Goal: Transaction & Acquisition: Obtain resource

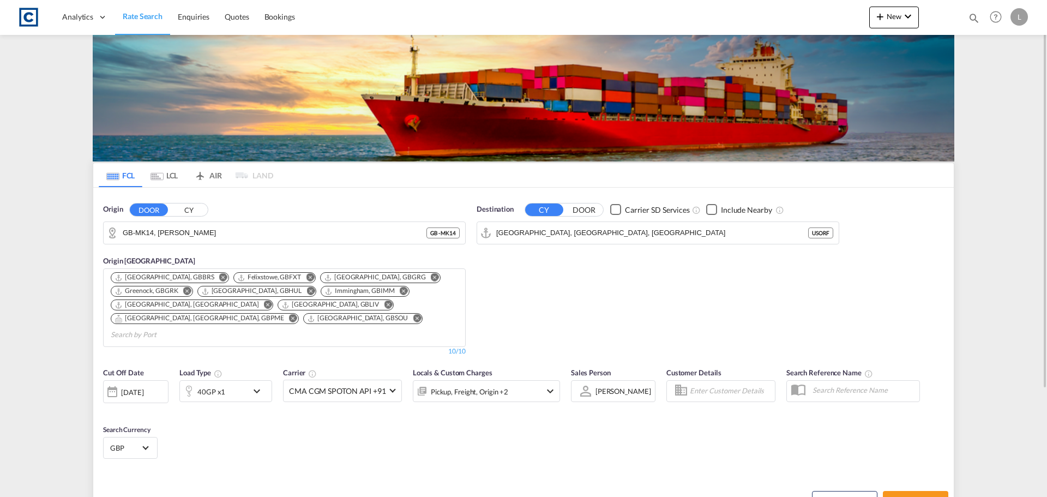
click at [128, 16] on span "Rate Search" at bounding box center [143, 15] width 40 height 9
click at [164, 232] on input "GB-MK14, Milton Keynes" at bounding box center [291, 233] width 337 height 16
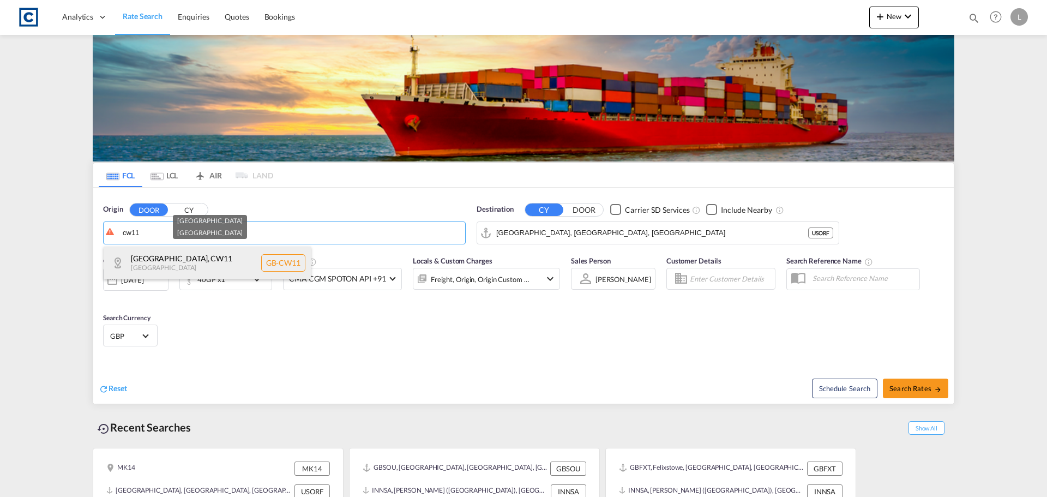
drag, startPoint x: 162, startPoint y: 269, endPoint x: 176, endPoint y: 269, distance: 13.6
click at [164, 269] on div "Cheshire East , CW11 United Kingdom GB-CW11" at bounding box center [207, 262] width 207 height 33
type input "GB-CW11, [GEOGRAPHIC_DATA]"
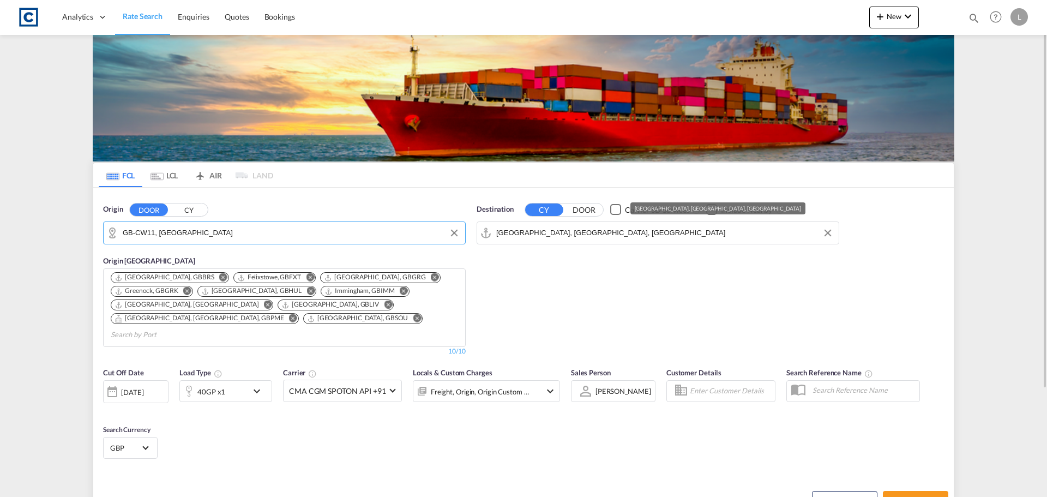
click at [552, 233] on input "Norfolk, VA, USORF" at bounding box center [664, 233] width 337 height 16
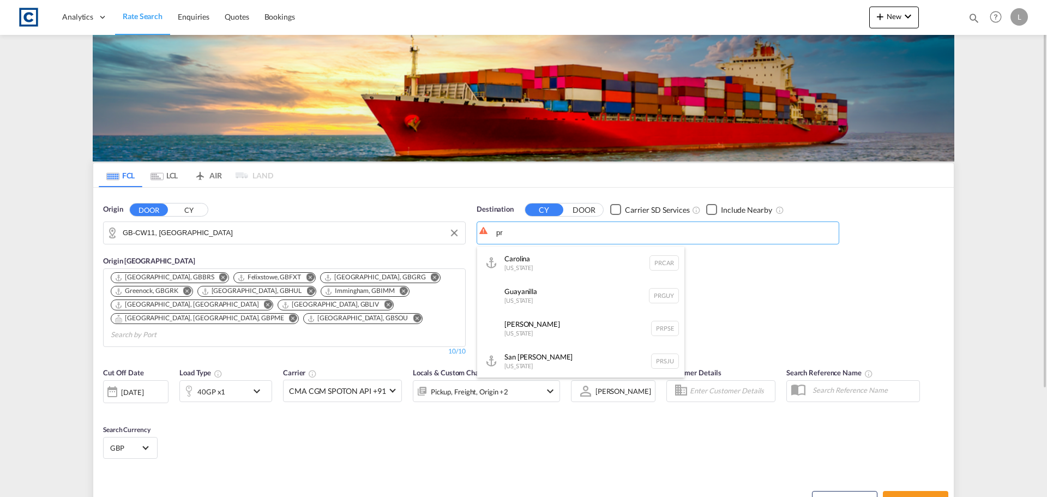
type input "p"
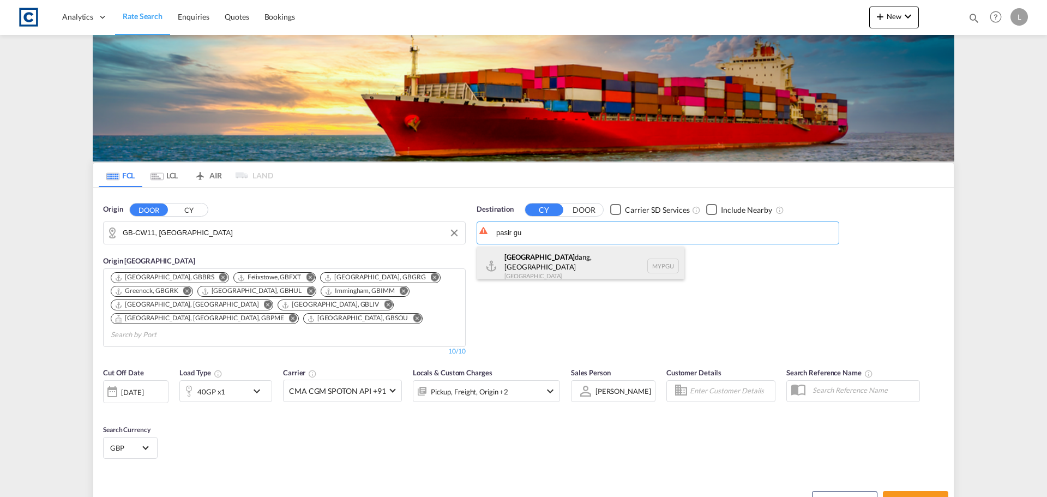
drag, startPoint x: 589, startPoint y: 258, endPoint x: 521, endPoint y: 293, distance: 76.3
click at [588, 259] on div "Pasir Gu dang, Johor Malaysia MYPGU" at bounding box center [580, 265] width 207 height 39
type input "[GEOGRAPHIC_DATA], [GEOGRAPHIC_DATA], [GEOGRAPHIC_DATA]"
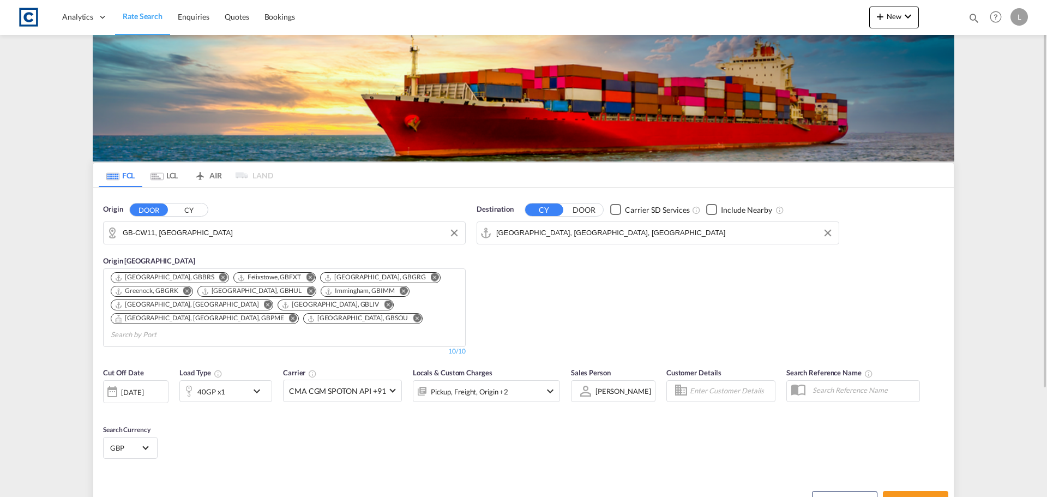
click at [237, 380] on div "40GP x1" at bounding box center [214, 391] width 68 height 22
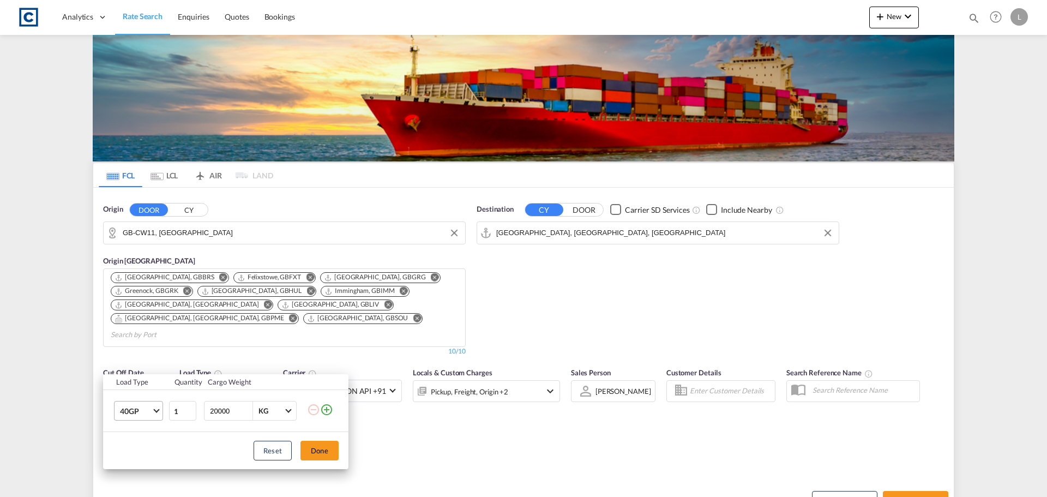
click at [153, 413] on md-select-value "40GP" at bounding box center [141, 410] width 44 height 19
click at [143, 369] on md-option "20GP" at bounding box center [148, 365] width 74 height 26
drag, startPoint x: 237, startPoint y: 411, endPoint x: 133, endPoint y: 405, distance: 103.8
click at [133, 405] on tr "20GP 1 20000 KG KG" at bounding box center [225, 411] width 245 height 42
type input "18000"
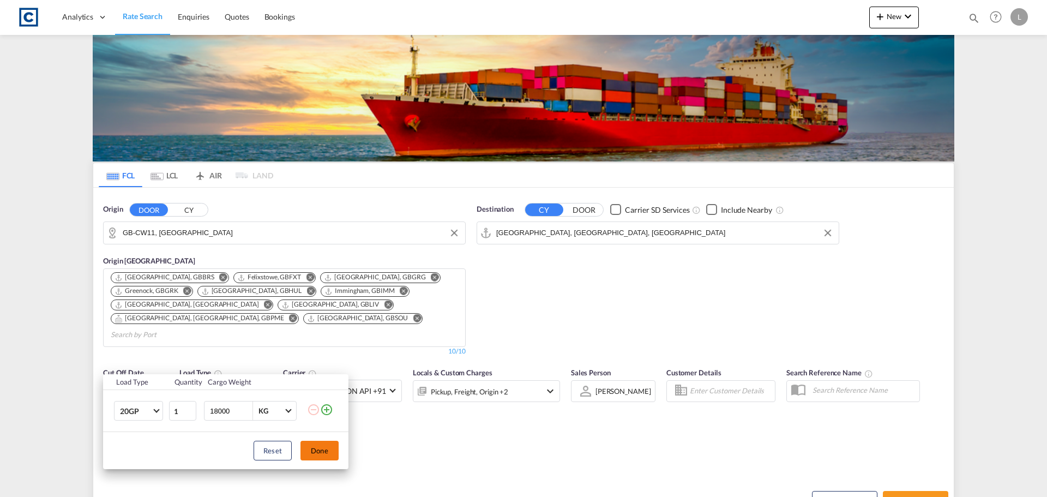
click at [315, 458] on button "Done" at bounding box center [319, 450] width 38 height 20
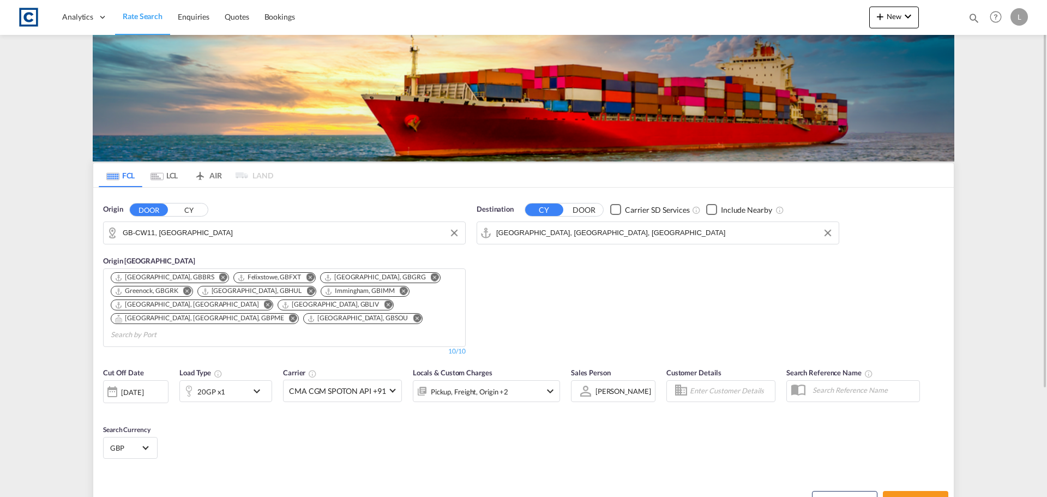
click at [520, 380] on div "Pickup, Freight, Origin +2" at bounding box center [471, 391] width 117 height 22
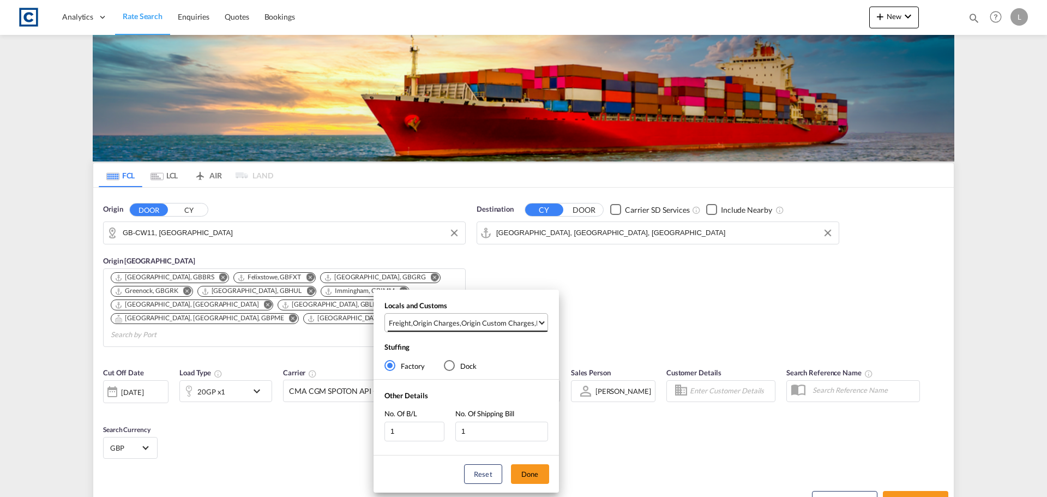
drag, startPoint x: 523, startPoint y: 323, endPoint x: 507, endPoint y: 382, distance: 61.1
click at [524, 323] on div "Origin Custom Charges" at bounding box center [497, 323] width 73 height 10
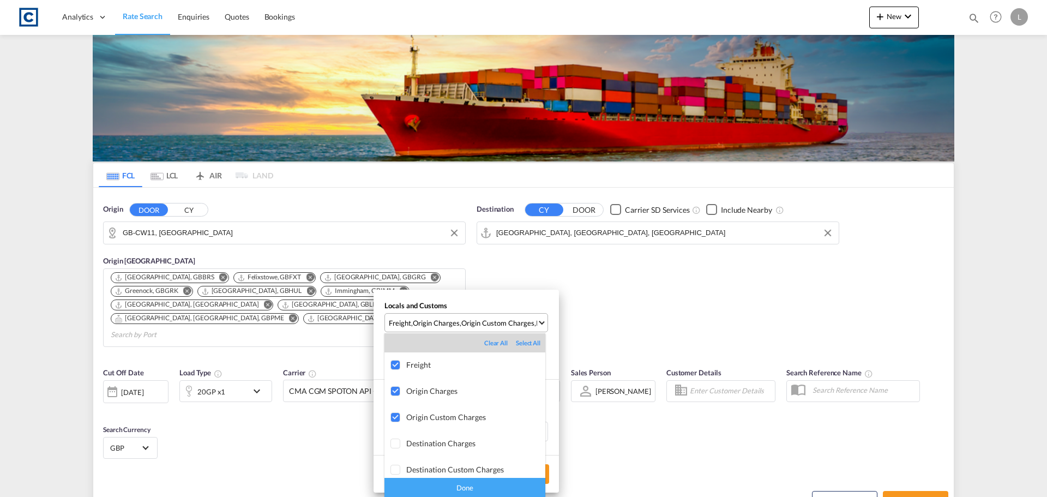
click at [461, 485] on div "Done" at bounding box center [464, 487] width 161 height 19
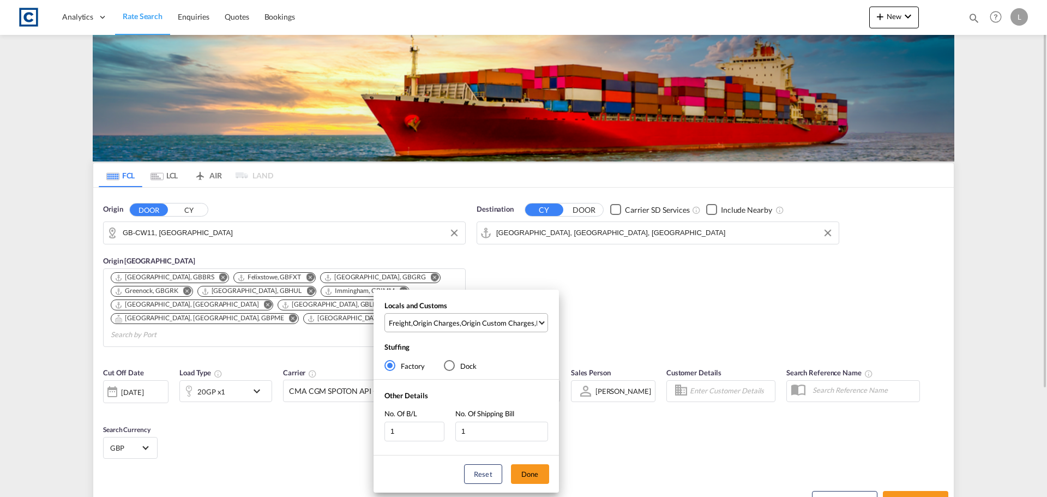
click at [531, 472] on button "Done" at bounding box center [530, 474] width 38 height 20
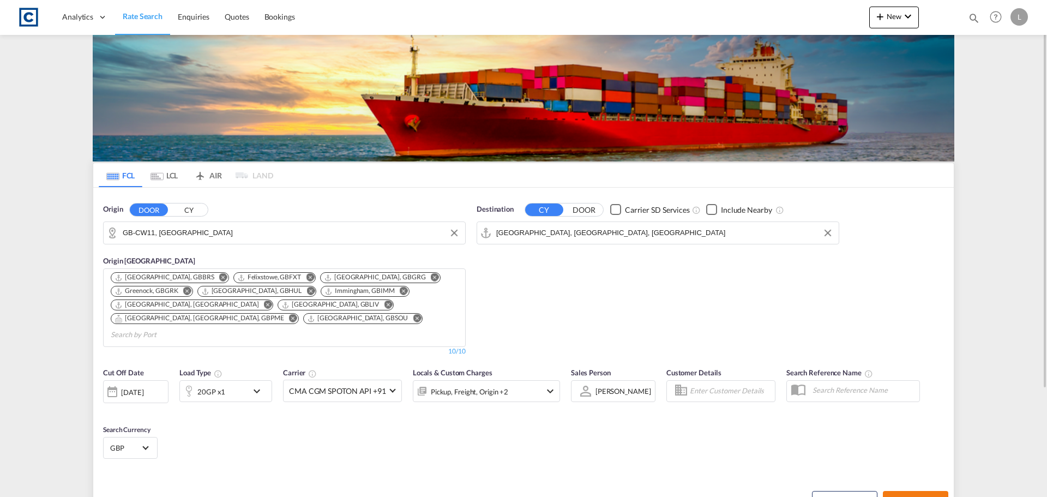
click at [935, 496] on md-icon "icon-arrow-right" at bounding box center [938, 501] width 8 height 8
type input "CW11 to MYPGU / [DATE]"
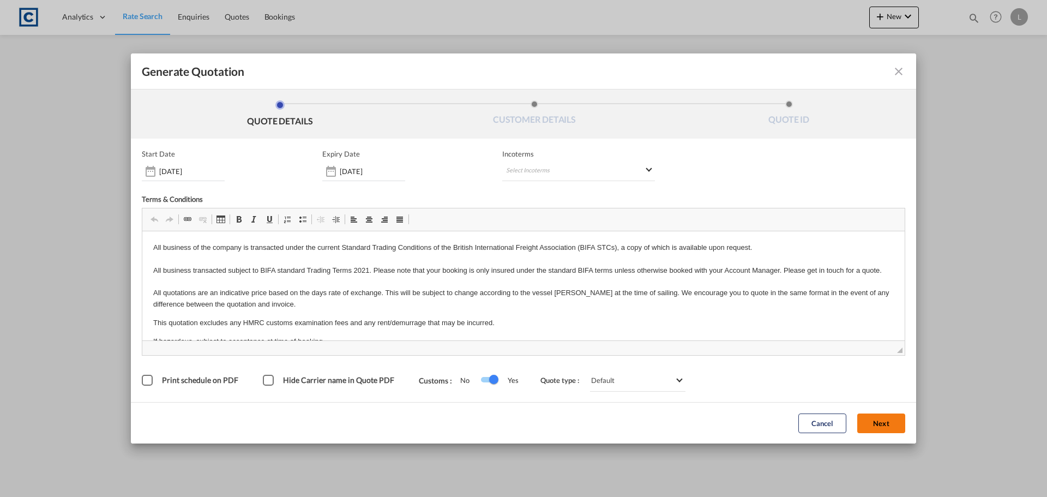
click at [890, 423] on button "Next" at bounding box center [881, 423] width 48 height 20
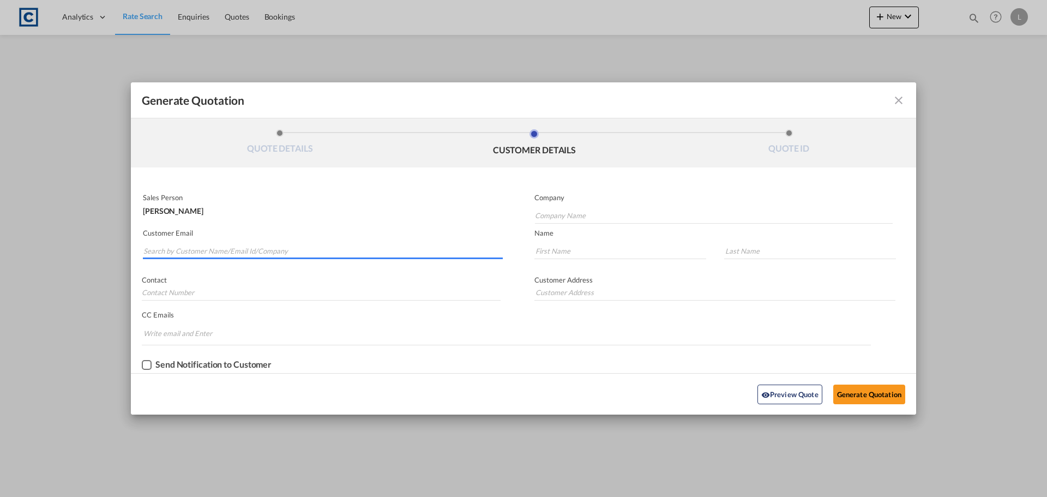
click at [306, 247] on input "Search by Customer Name/Email Id/Company" at bounding box center [322, 251] width 359 height 16
click at [224, 249] on input "Search by Customer Name/Email Id/Company" at bounding box center [322, 251] width 359 height 16
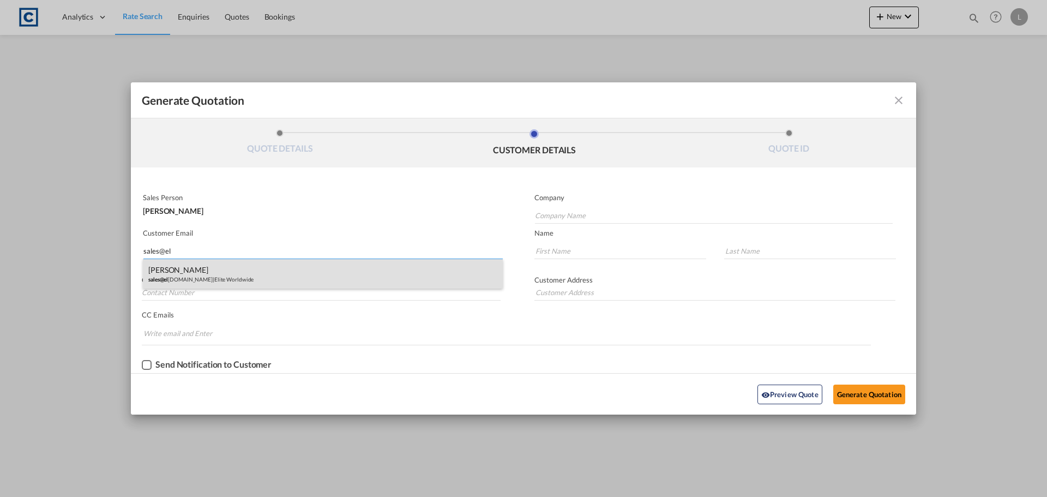
type input "sales@el"
click at [276, 274] on div "[PERSON_NAME] sales@el [DOMAIN_NAME] | Elite Worldwide" at bounding box center [323, 273] width 360 height 29
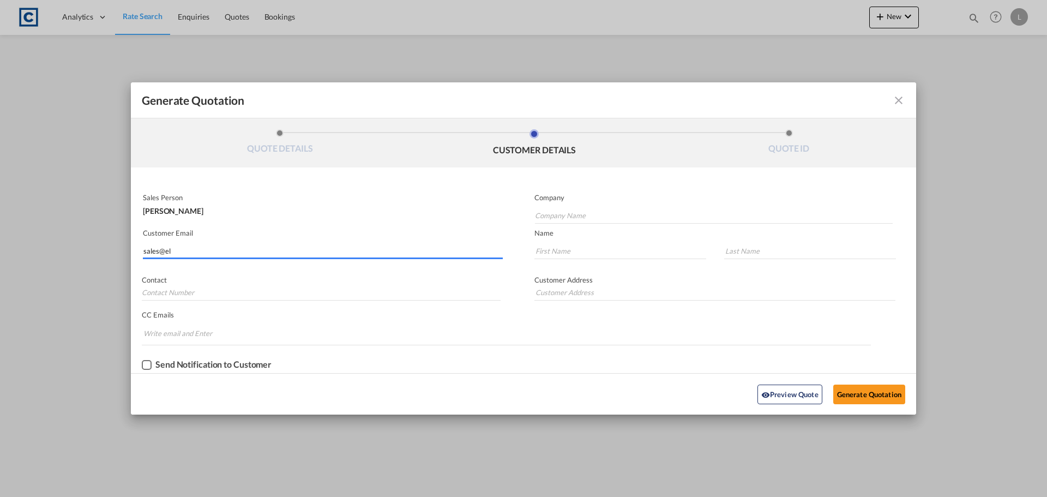
type input "Elite Worldwide"
type input "[EMAIL_ADDRESS][DOMAIN_NAME]"
type input "[PERSON_NAME]"
type input "F1/[STREET_ADDRESS][PERSON_NAME]"
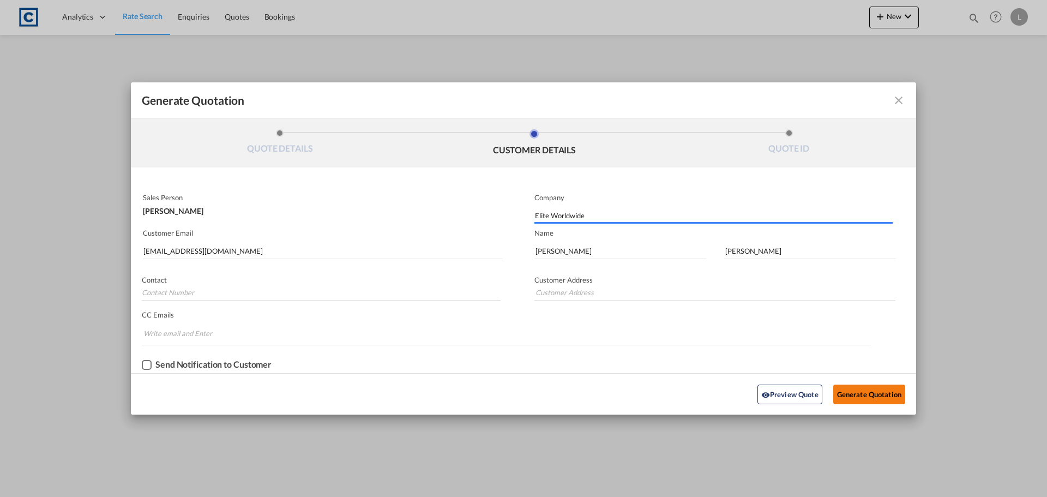
click at [867, 391] on button "Generate Quotation" at bounding box center [869, 394] width 72 height 20
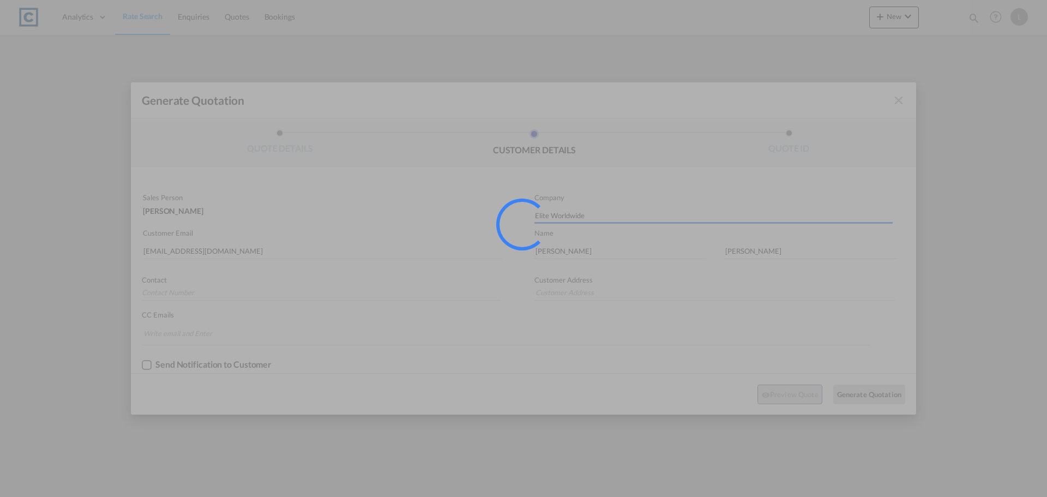
type input "F1/[STREET_ADDRESS][PERSON_NAME]"
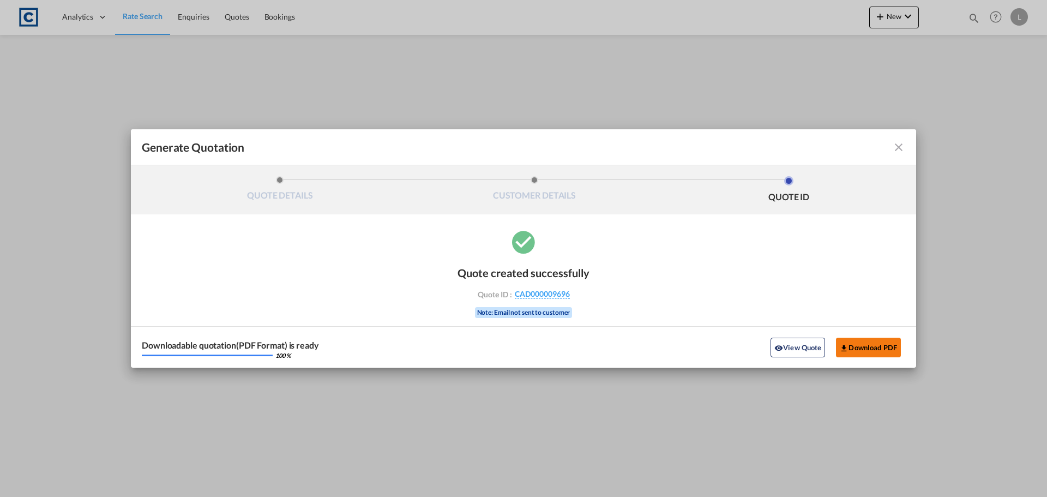
click at [867, 349] on button "Download PDF" at bounding box center [868, 347] width 65 height 20
click at [860, 353] on button "Download PDF" at bounding box center [868, 347] width 65 height 20
click at [901, 145] on md-icon "icon-close fg-AAA8AD cursor m-0" at bounding box center [898, 147] width 13 height 13
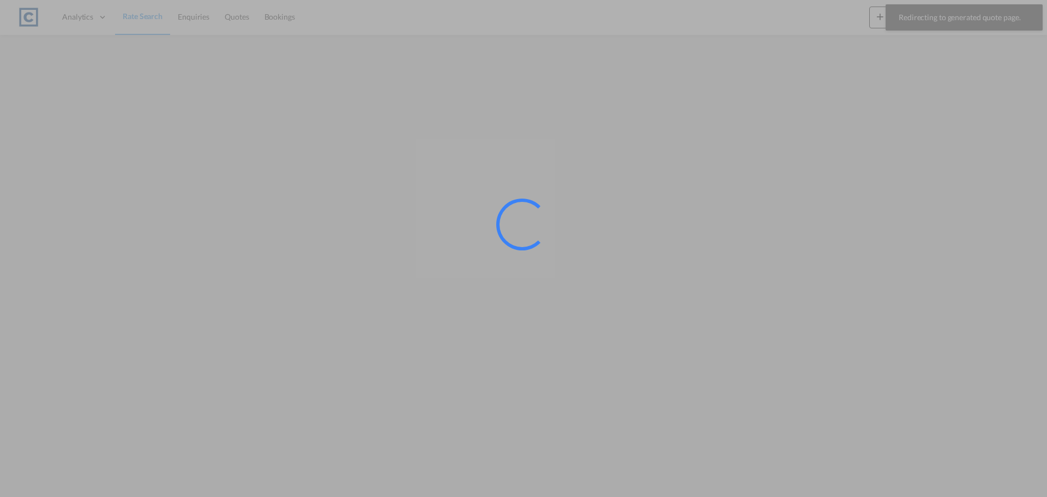
click at [242, 18] on div at bounding box center [523, 248] width 1047 height 497
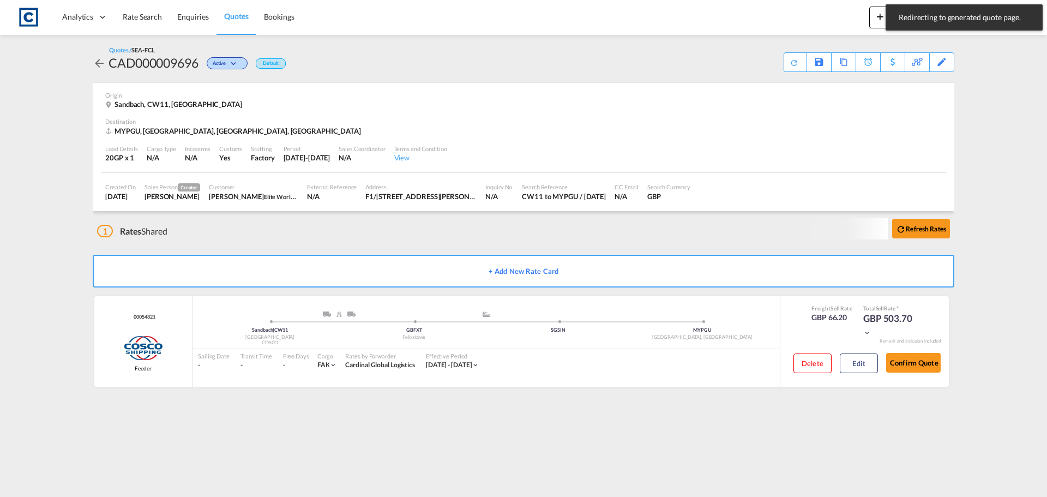
click at [238, 17] on span "Quotes" at bounding box center [236, 15] width 24 height 9
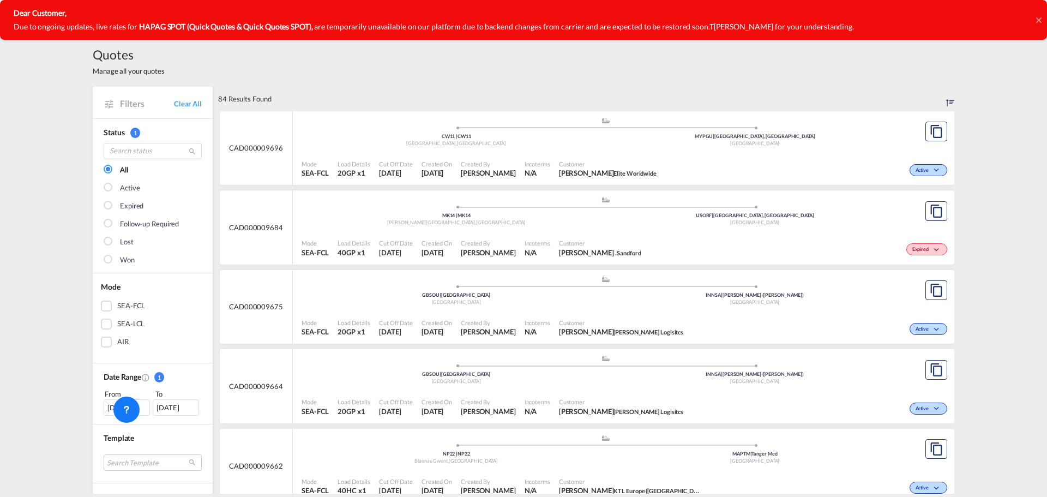
click at [1038, 17] on icon at bounding box center [1038, 20] width 5 height 9
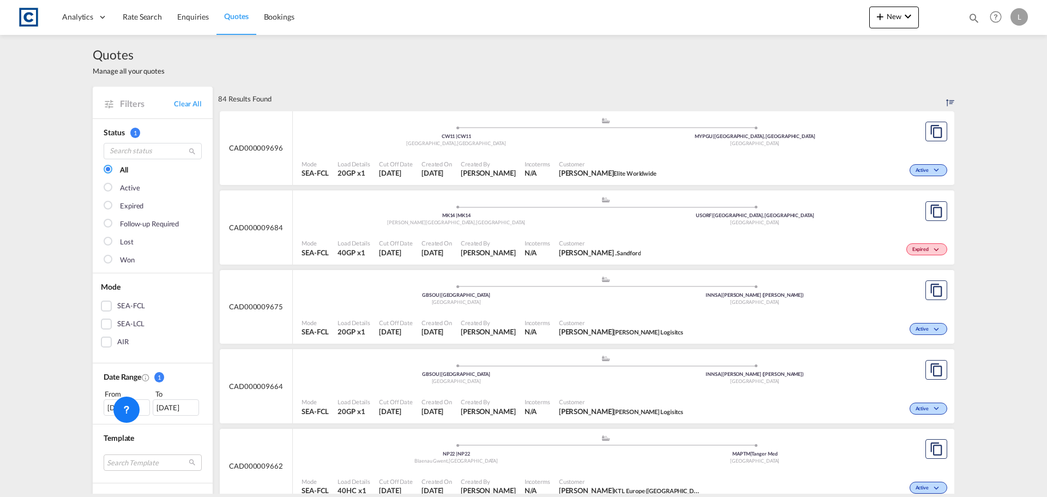
click at [802, 149] on div ".a{fill:#aaa8ad;} .a{fill:#aaa8ad;} CW11 | [GEOGRAPHIC_DATA] , [GEOGRAPHIC_DATA…" at bounding box center [605, 133] width 608 height 33
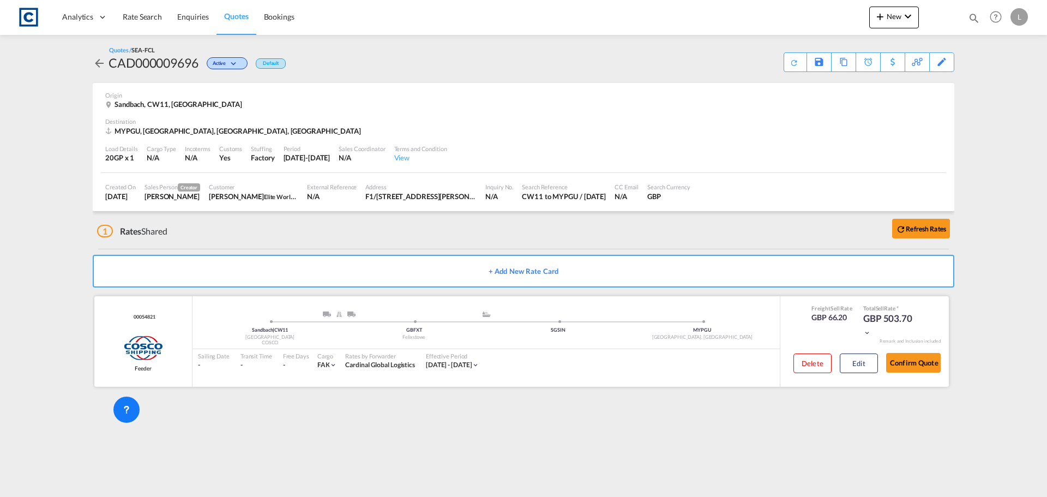
click at [475, 350] on div "Effective Period [DATE] - [DATE]" at bounding box center [452, 360] width 65 height 23
click at [866, 365] on button "Edit" at bounding box center [859, 363] width 38 height 20
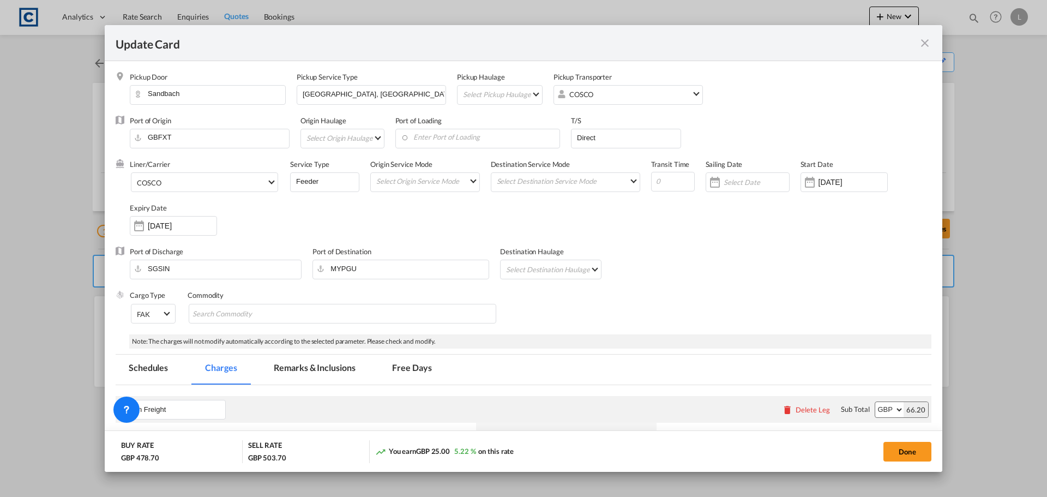
select select "per equipment"
select select "per B/L"
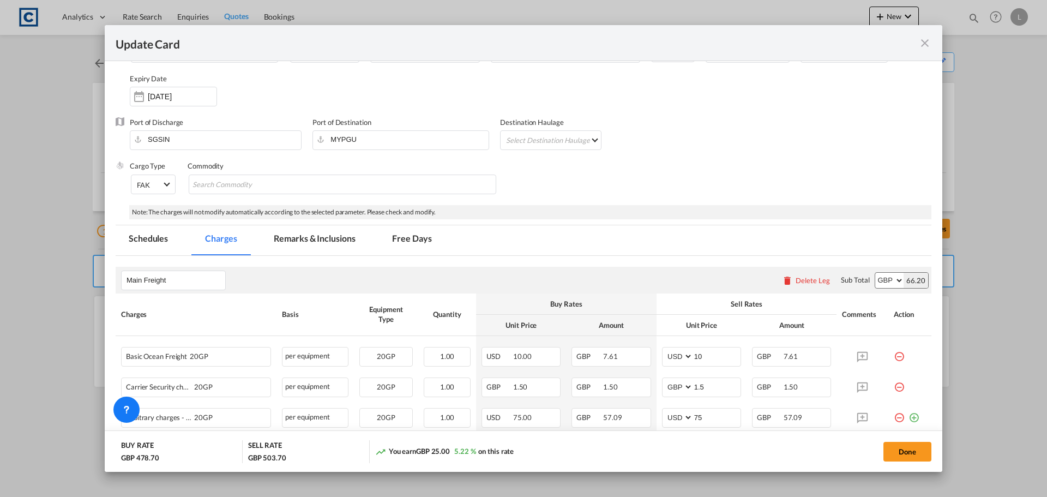
scroll to position [218, 0]
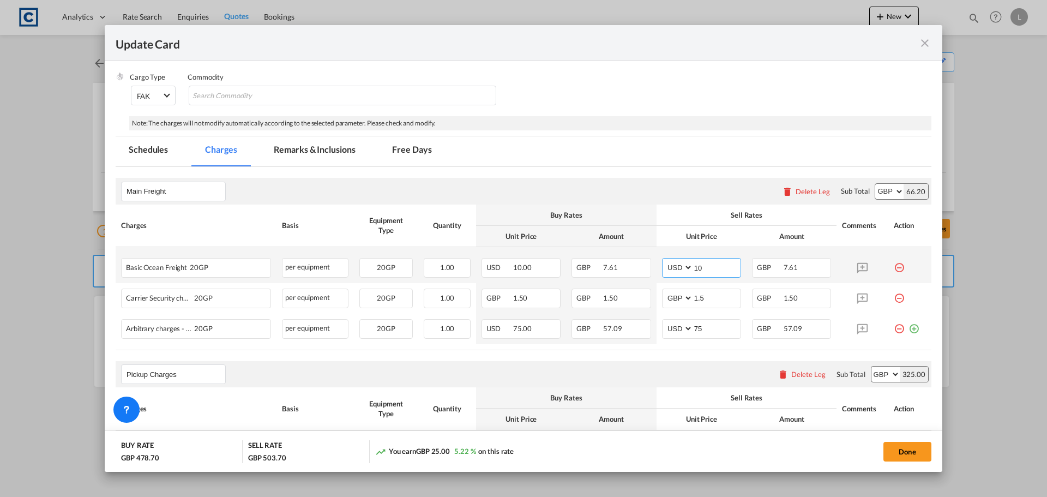
drag, startPoint x: 688, startPoint y: 264, endPoint x: 725, endPoint y: 264, distance: 36.5
click at [725, 264] on input "10" at bounding box center [716, 266] width 47 height 16
type input "9"
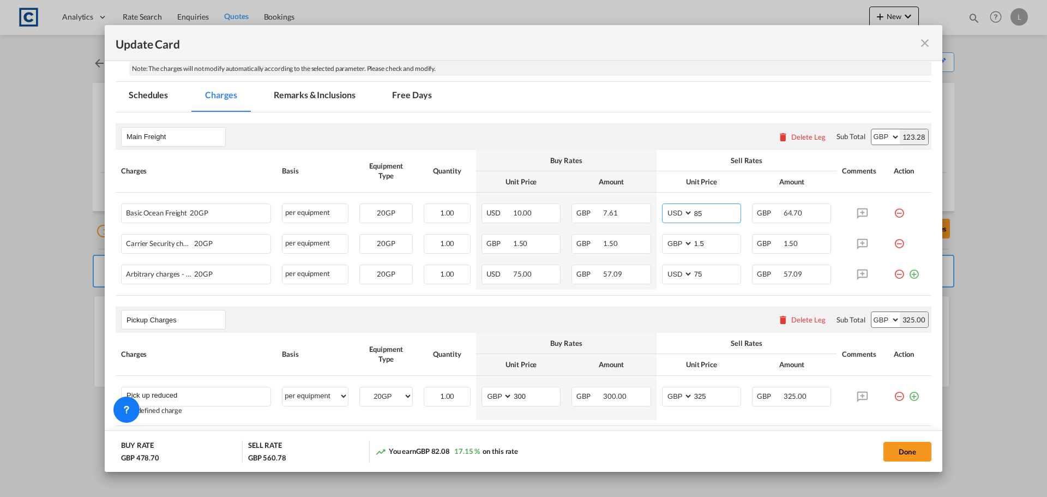
type input "8"
drag, startPoint x: 689, startPoint y: 212, endPoint x: 711, endPoint y: 210, distance: 21.9
click at [710, 210] on input "76" at bounding box center [716, 212] width 47 height 16
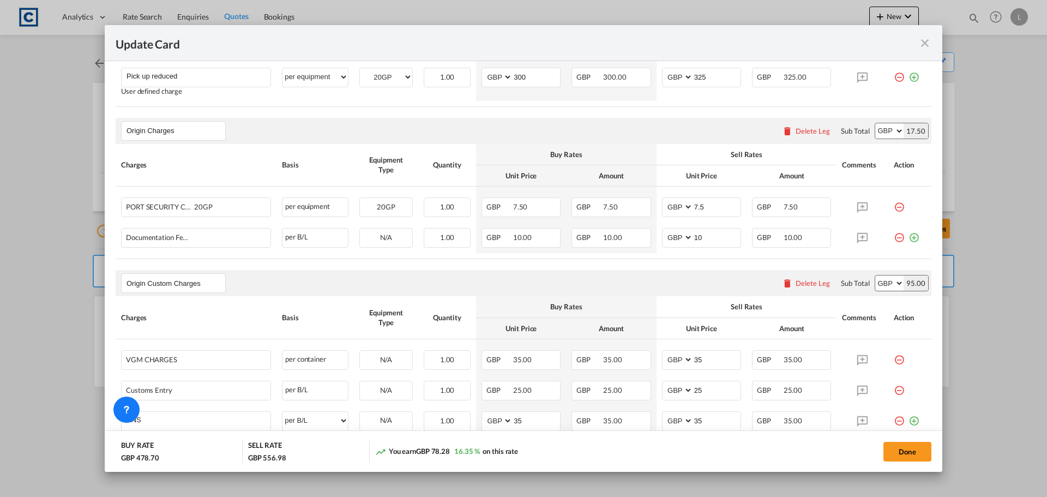
scroll to position [676, 0]
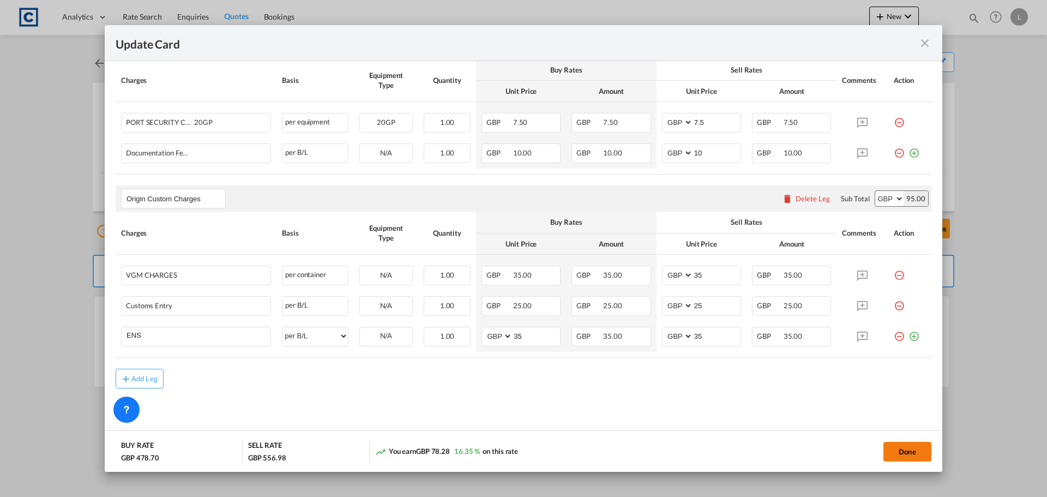
click at [912, 449] on button "Done" at bounding box center [907, 452] width 48 height 20
type input "80"
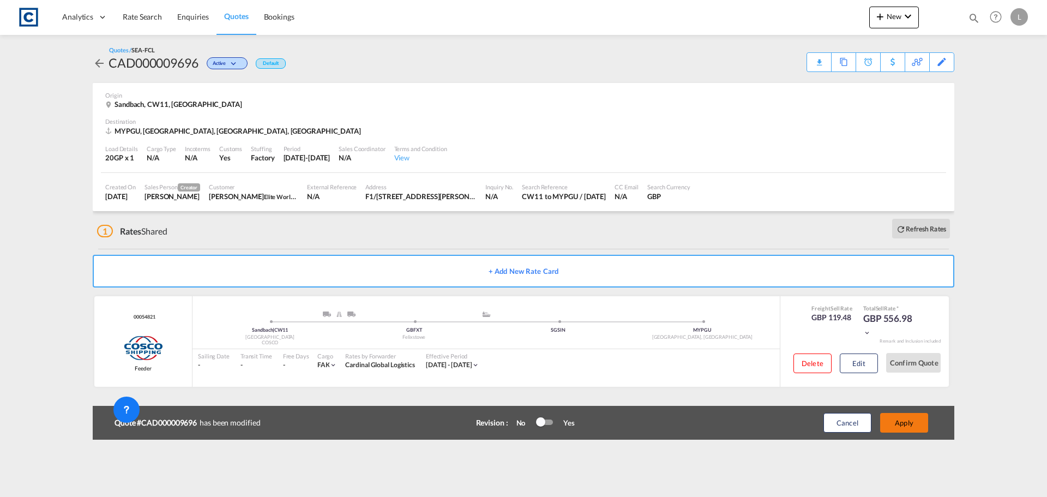
click at [907, 422] on button "Apply" at bounding box center [904, 423] width 48 height 20
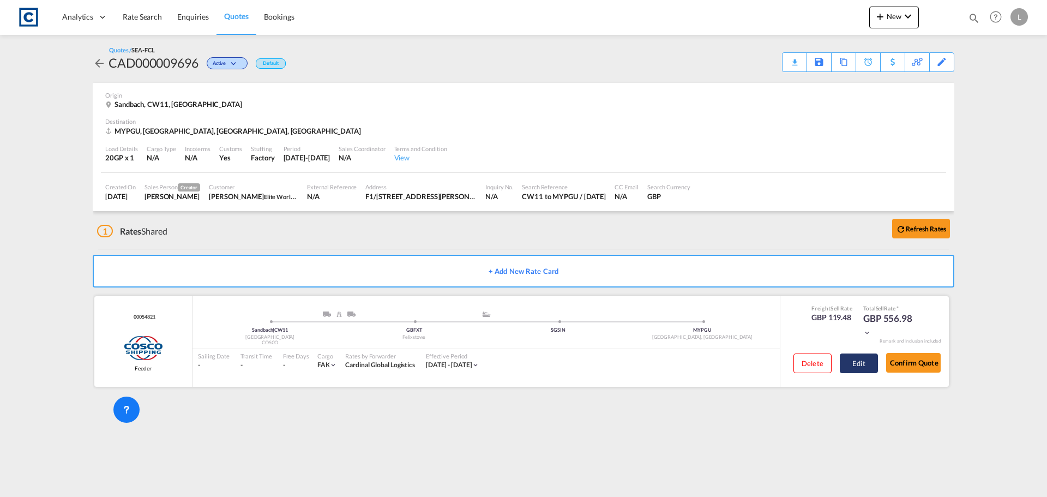
click at [865, 364] on button "Edit" at bounding box center [859, 363] width 38 height 20
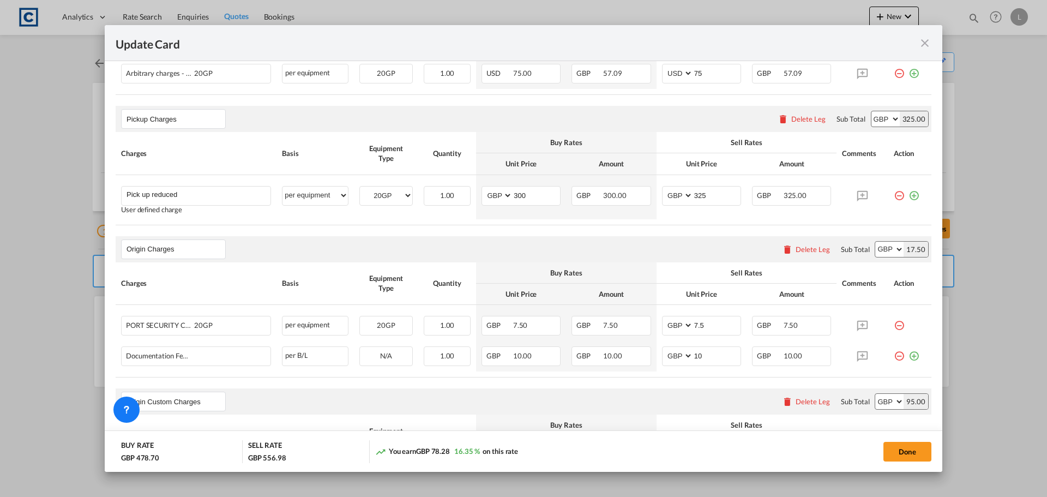
scroll to position [458, 0]
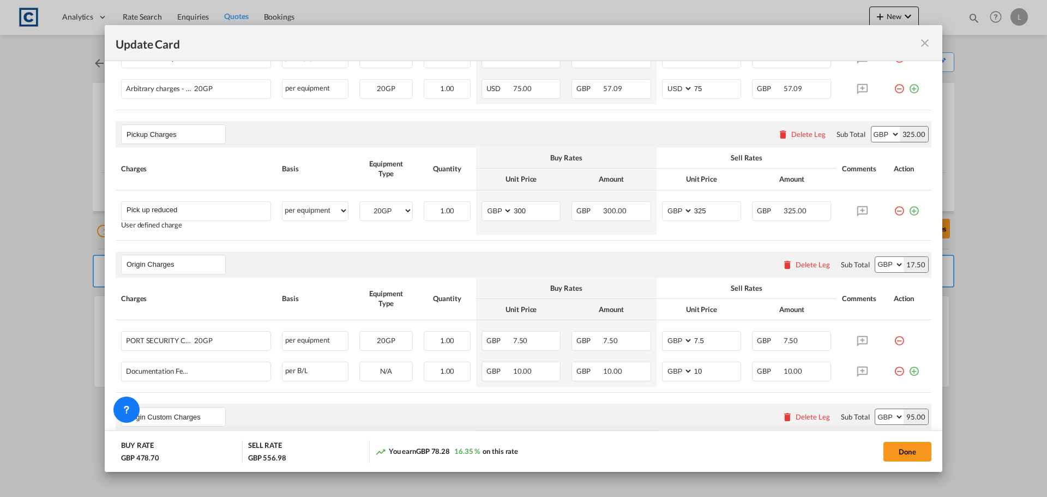
click at [925, 44] on md-icon "icon-close fg-AAA8AD m-0 pointer" at bounding box center [924, 43] width 13 height 13
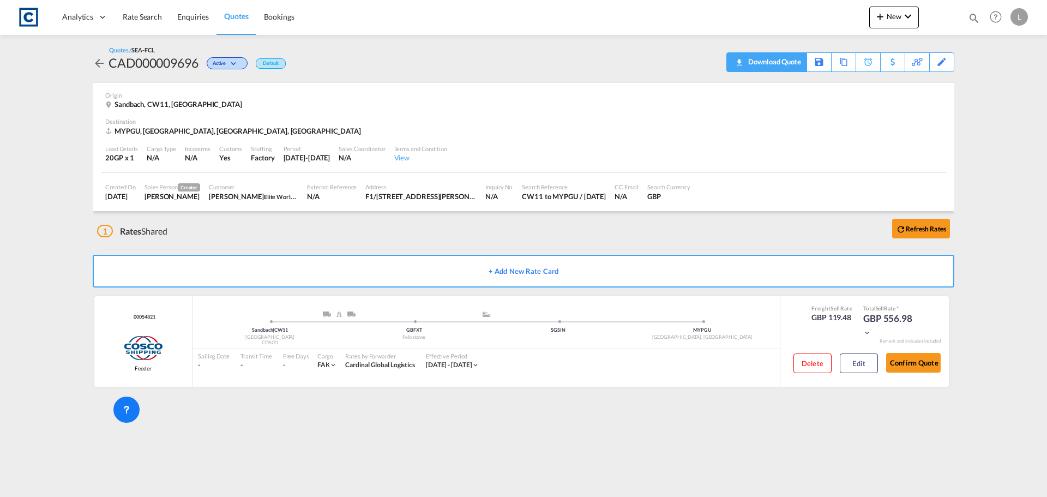
click at [802, 68] on div "Download Quote" at bounding box center [766, 62] width 80 height 20
click at [758, 57] on div "Download Quote" at bounding box center [773, 61] width 56 height 17
click at [148, 12] on span "Rate Search" at bounding box center [142, 16] width 39 height 9
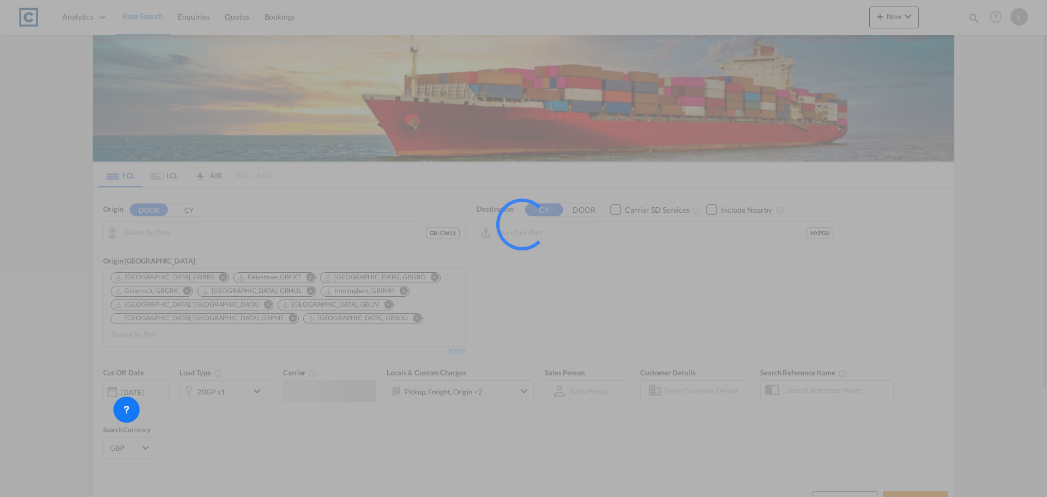
type input "GB-CW11, [GEOGRAPHIC_DATA]"
type input "[GEOGRAPHIC_DATA], [GEOGRAPHIC_DATA], [GEOGRAPHIC_DATA]"
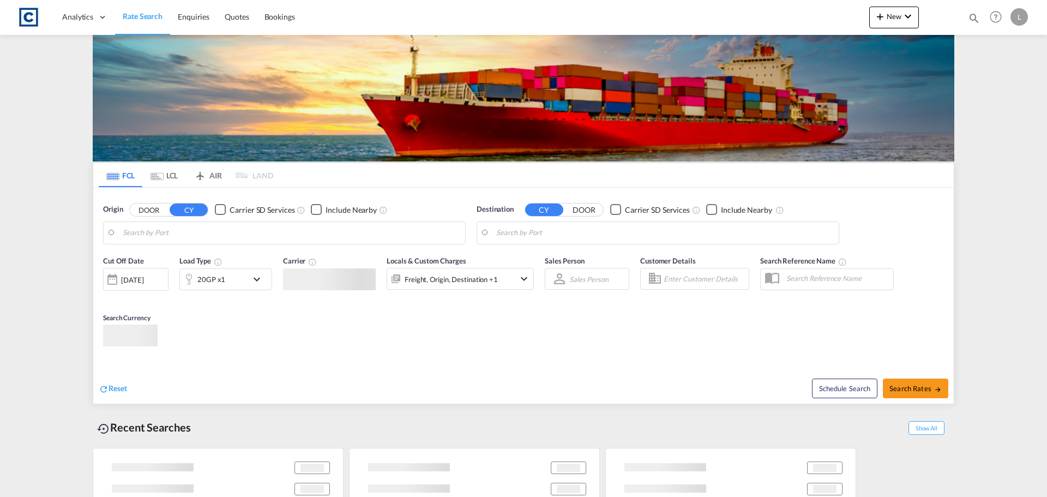
type input "GB-CW11, [GEOGRAPHIC_DATA]"
type input "[GEOGRAPHIC_DATA], [GEOGRAPHIC_DATA], [GEOGRAPHIC_DATA]"
